Goal: Navigation & Orientation: Find specific page/section

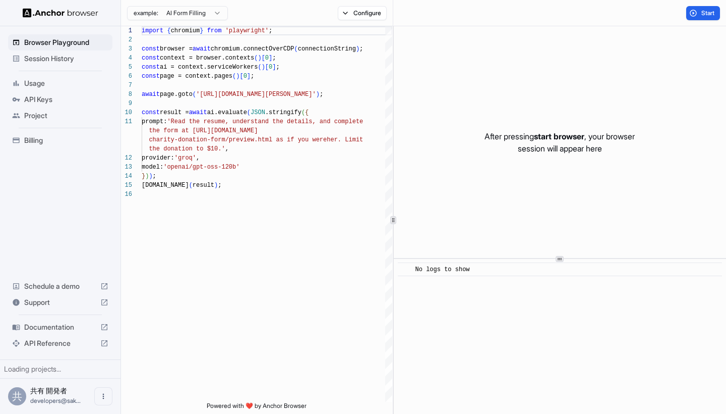
scroll to position [91, 0]
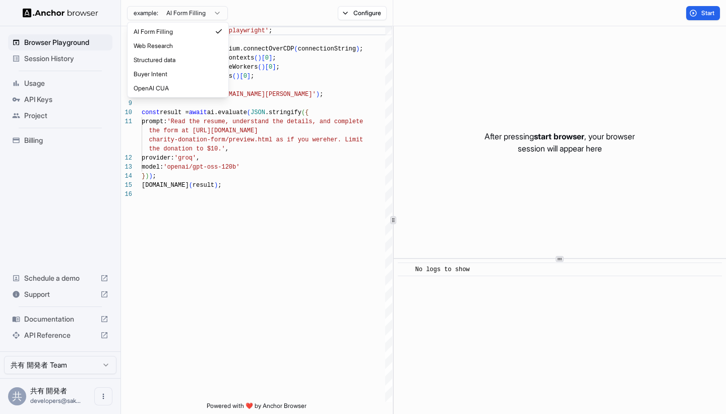
click at [211, 19] on html "Browser Playground Session History Usage API Keys Project Billing Schedule a de…" at bounding box center [363, 207] width 726 height 414
click at [210, 15] on html "Browser Playground Session History Usage API Keys Project Billing Schedule a de…" at bounding box center [363, 207] width 726 height 414
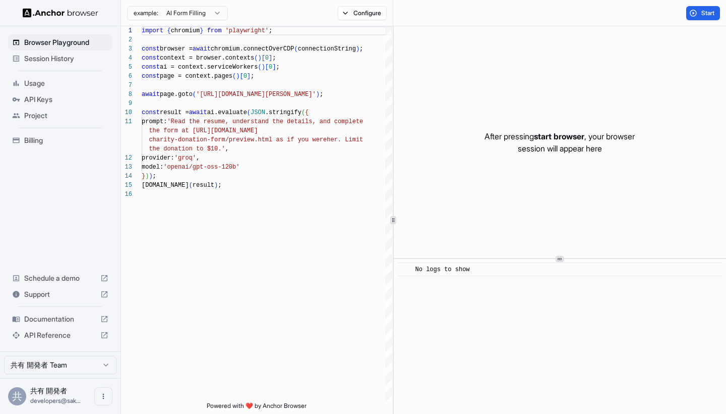
click at [40, 143] on span "Billing" at bounding box center [66, 140] width 84 height 10
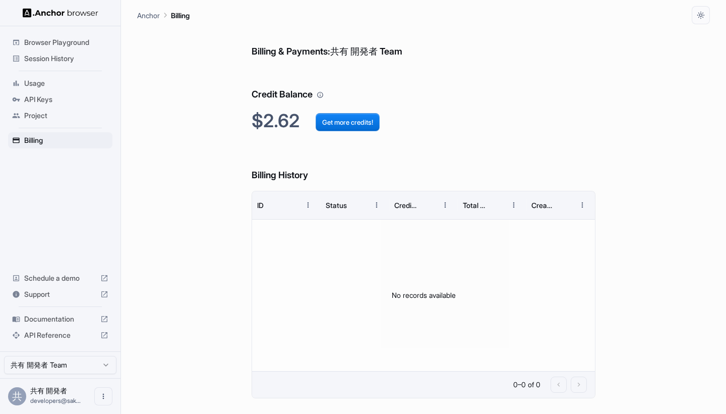
click at [321, 232] on div "No records available" at bounding box center [423, 294] width 343 height 151
click at [64, 87] on span "Usage" at bounding box center [66, 83] width 84 height 10
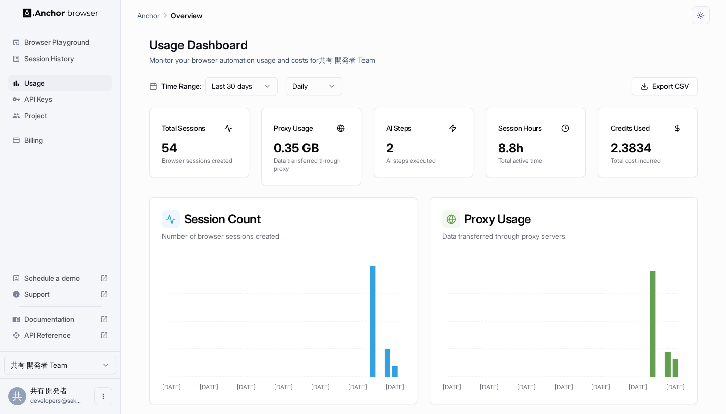
click at [453, 129] on icon at bounding box center [453, 128] width 8 height 8
click at [566, 130] on icon at bounding box center [565, 128] width 8 height 8
click at [675, 126] on icon at bounding box center [677, 128] width 8 height 8
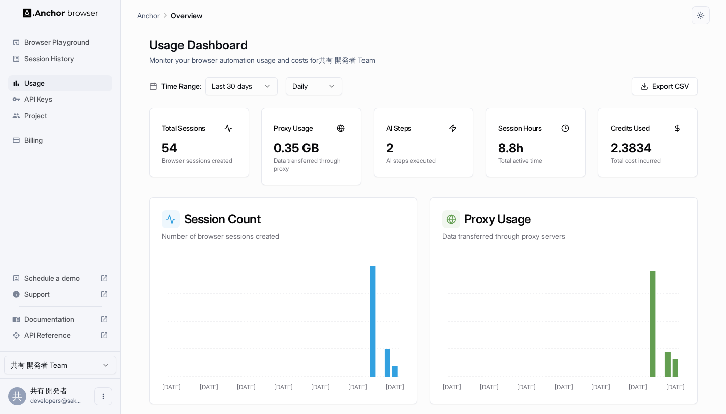
click at [478, 83] on div "Time Range: Last 30 days Daily Export CSV" at bounding box center [423, 86] width 549 height 18
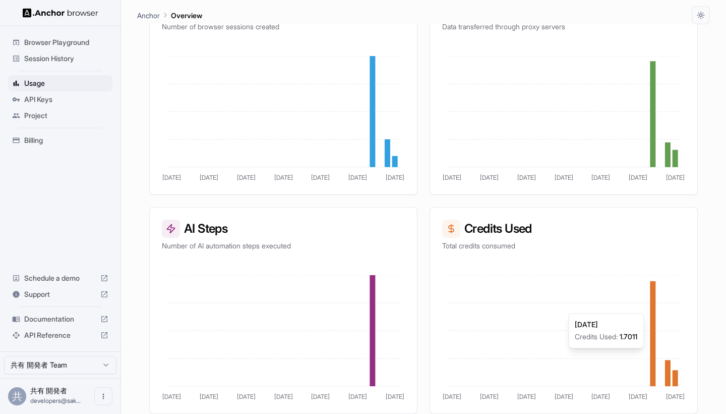
scroll to position [209, 0]
click at [242, 1] on div "Anchor Overview" at bounding box center [423, 12] width 573 height 24
click at [36, 137] on span "Billing" at bounding box center [66, 140] width 84 height 10
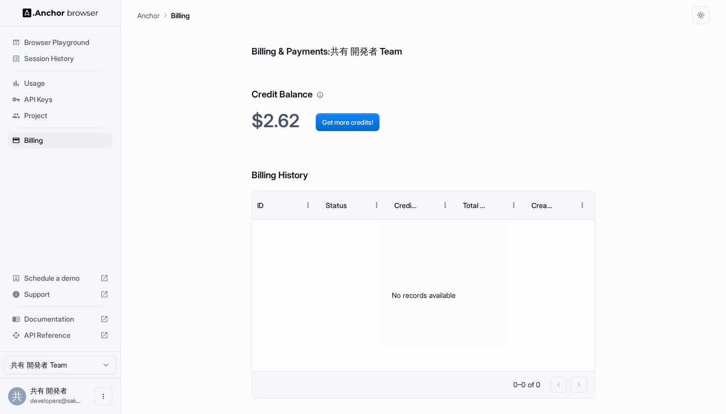
click at [35, 86] on span "Usage" at bounding box center [66, 83] width 84 height 10
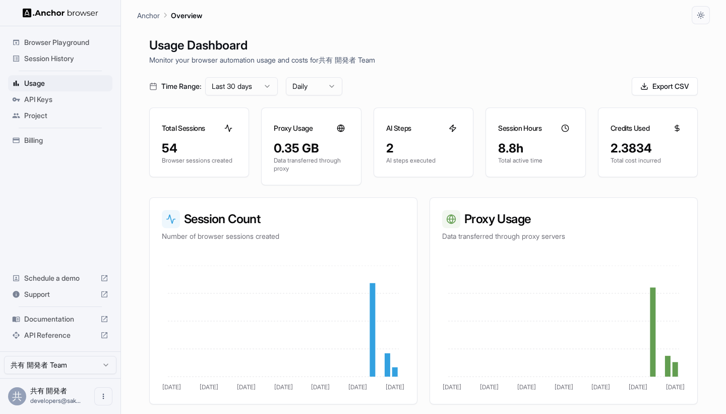
click at [34, 99] on span "API Keys" at bounding box center [66, 99] width 84 height 10
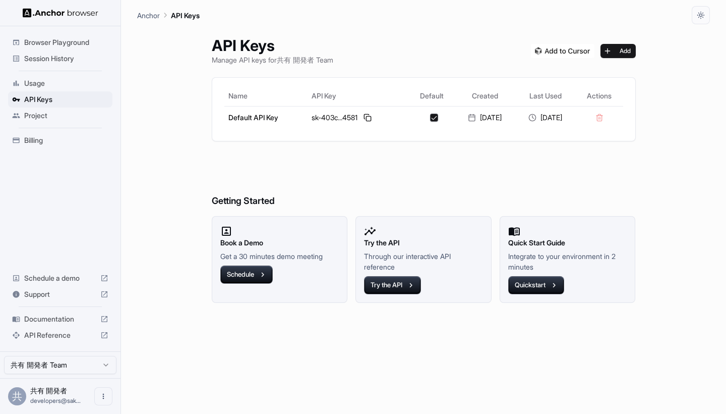
click at [35, 117] on span "Project" at bounding box center [66, 115] width 84 height 10
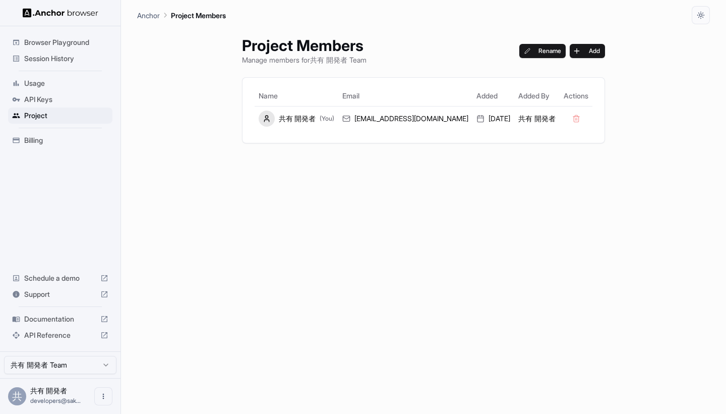
click at [46, 42] on span "Browser Playground" at bounding box center [66, 42] width 84 height 10
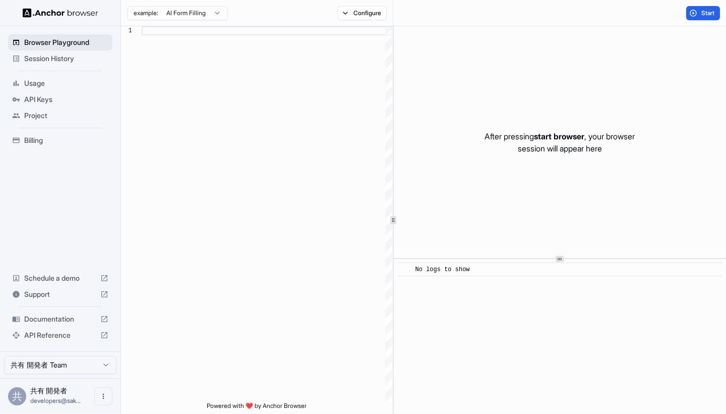
type textarea "**********"
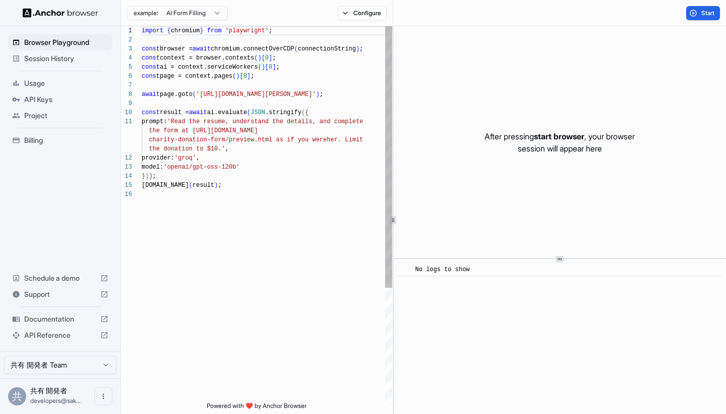
click at [44, 14] on img at bounding box center [61, 13] width 76 height 10
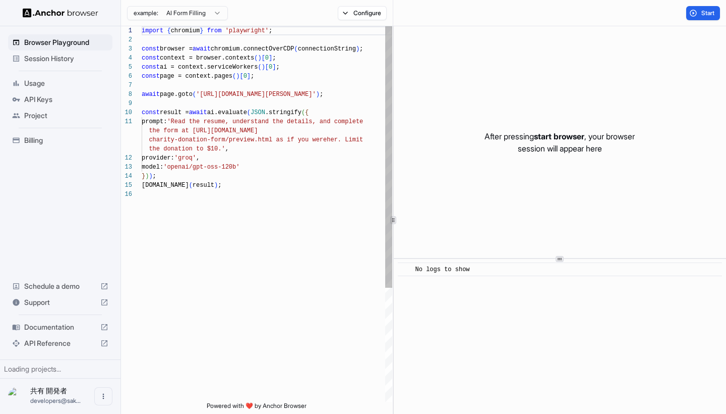
scroll to position [91, 0]
